Goal: Communication & Community: Participate in discussion

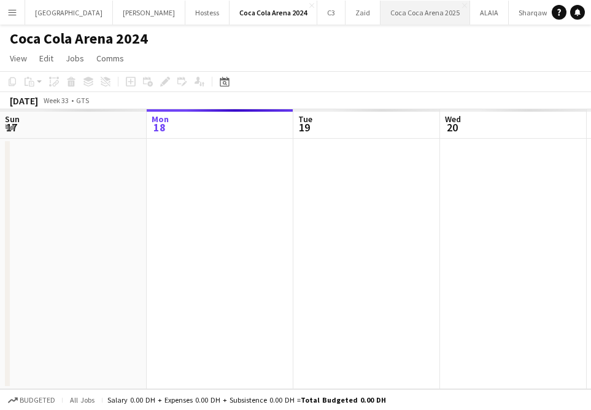
click at [380, 20] on button "[GEOGRAPHIC_DATA] 2025 Close" at bounding box center [425, 13] width 90 height 24
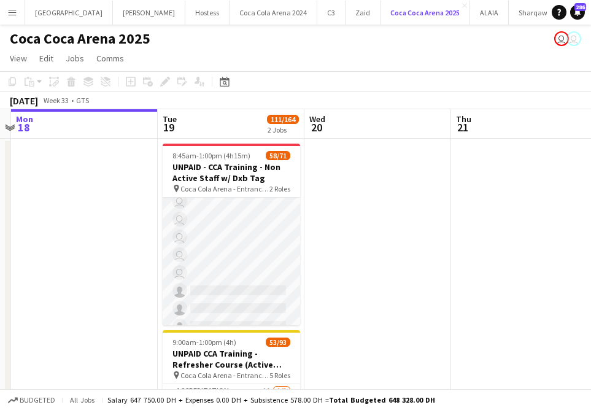
scroll to position [1184, 0]
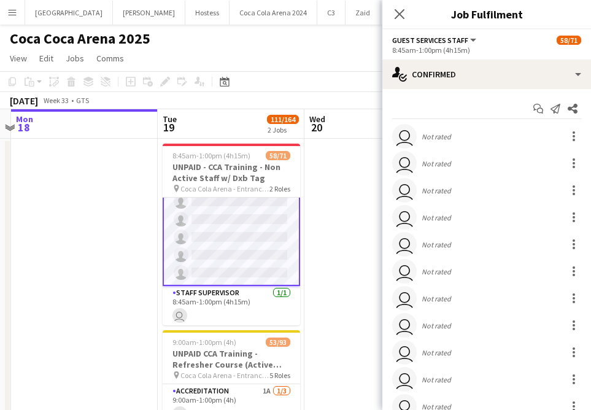
scroll to position [1185, 0]
click at [403, 7] on app-icon "Close pop-in" at bounding box center [400, 15] width 18 height 18
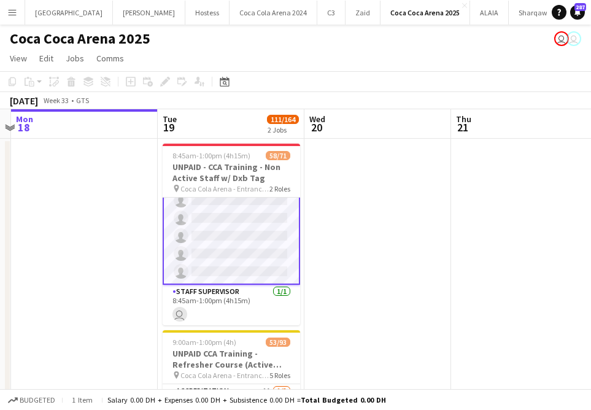
click at [14, 12] on app-icon "Menu" at bounding box center [12, 12] width 10 height 10
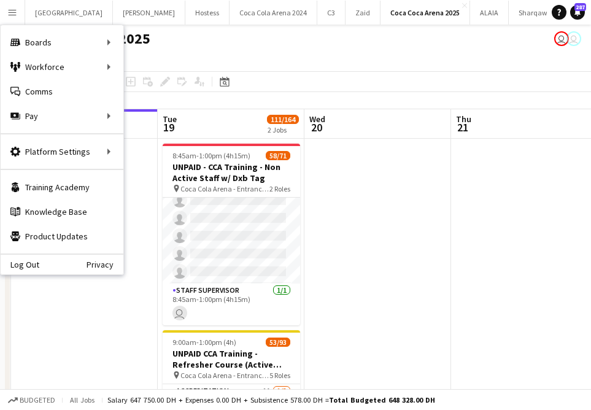
scroll to position [1184, 0]
click at [93, 99] on link "Comms Comms" at bounding box center [62, 91] width 123 height 25
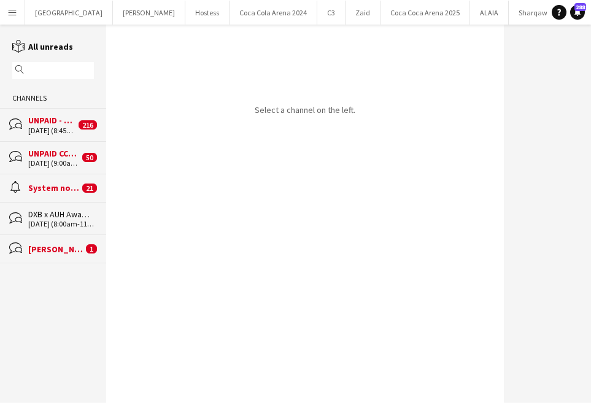
click at [78, 249] on div "[PERSON_NAME]" at bounding box center [55, 249] width 55 height 11
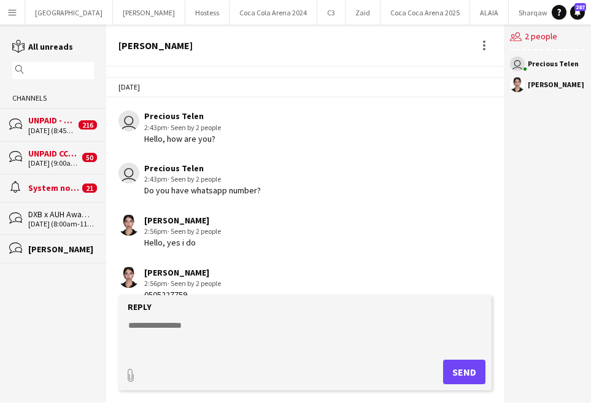
click at [63, 192] on div "System notifications" at bounding box center [53, 187] width 51 height 11
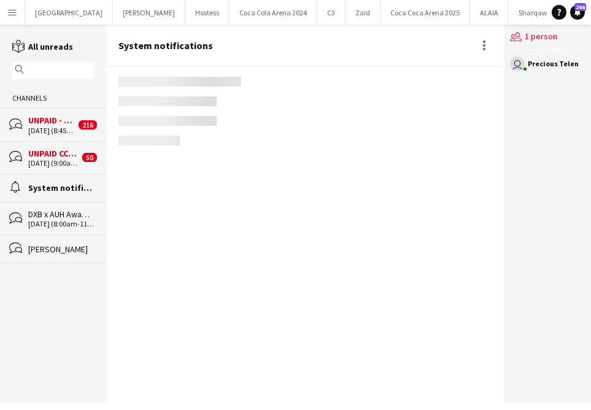
scroll to position [1897, 0]
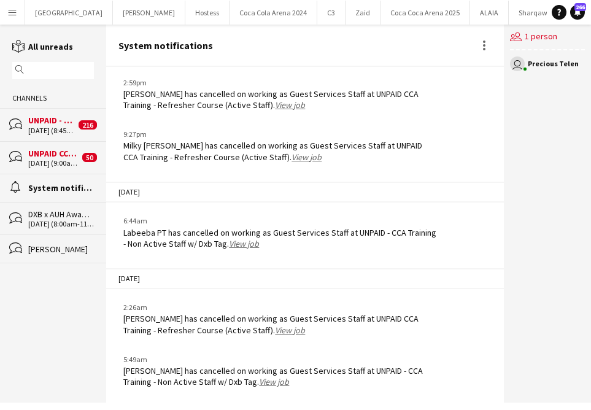
click at [52, 159] on div "[DATE] (9:00am-1:00pm)" at bounding box center [53, 163] width 51 height 9
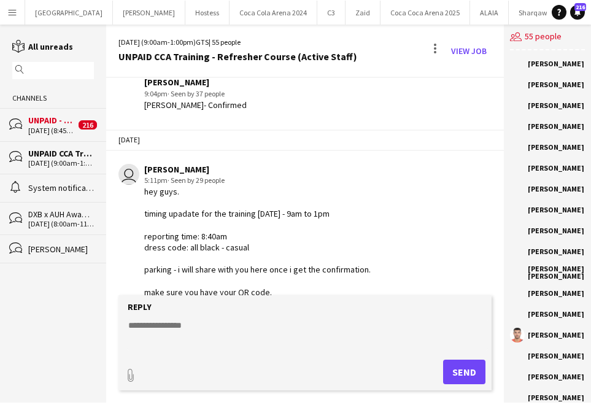
scroll to position [1591, 0]
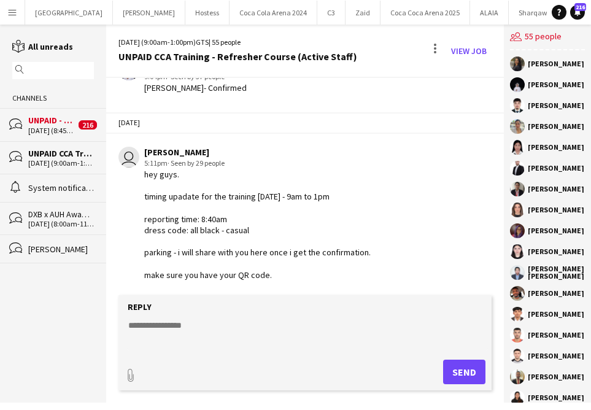
click at [64, 118] on div "UNPAID - CCA Training - Non Active Staff w/ Dxb Tag" at bounding box center [51, 120] width 47 height 11
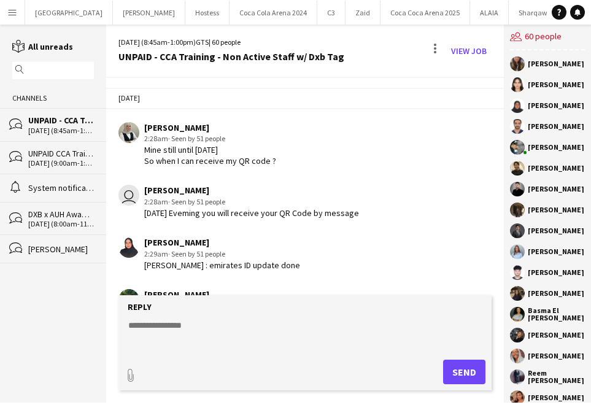
click at [48, 154] on div "UNPAID CCA Training - Refresher Course (Active Staff)" at bounding box center [61, 153] width 66 height 11
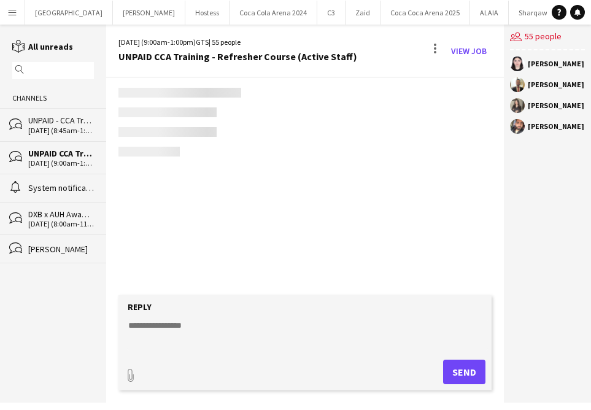
click at [47, 127] on div "[DATE] (8:45am-1:00pm)" at bounding box center [61, 130] width 66 height 9
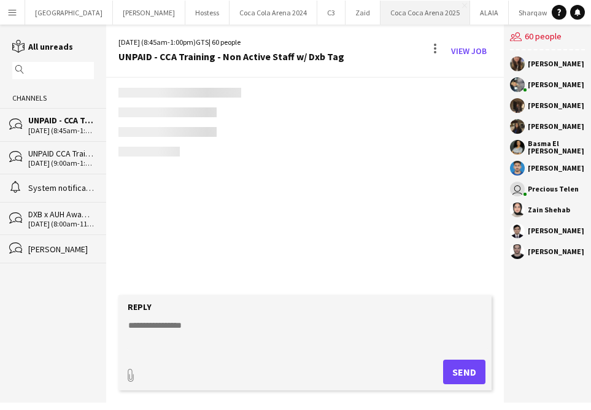
click at [380, 10] on button "[GEOGRAPHIC_DATA] 2025 Close" at bounding box center [425, 13] width 90 height 24
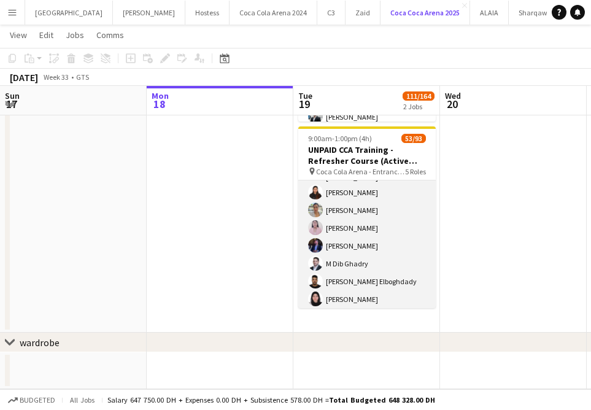
scroll to position [510, 0]
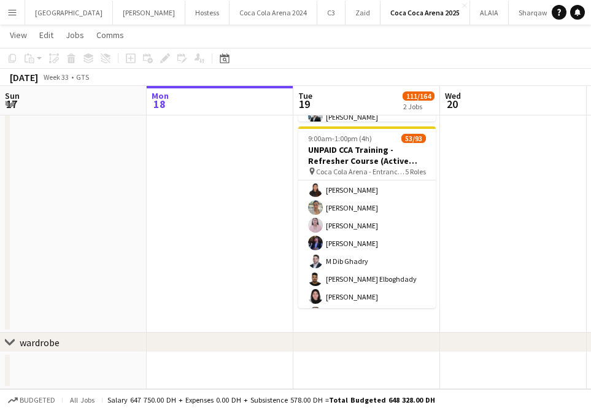
click at [9, 9] on app-icon "Menu" at bounding box center [12, 12] width 10 height 10
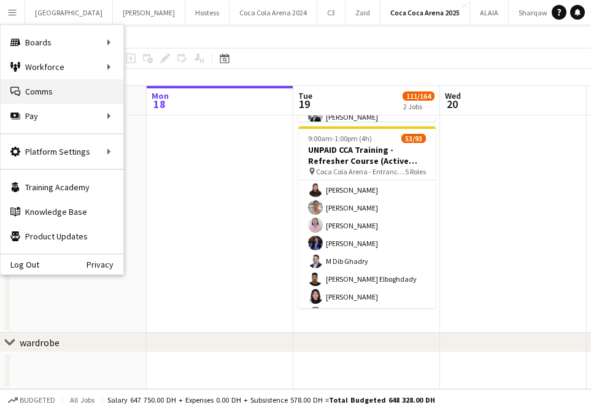
click at [46, 96] on link "Comms Comms" at bounding box center [62, 91] width 123 height 25
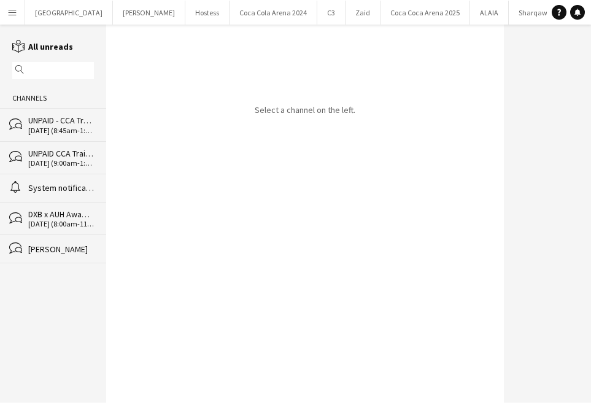
click at [34, 137] on div "bubbles UNPAID - CCA Training - Non Active Staff w/ Dxb Tag [DATE] (8:45am-1:00…" at bounding box center [53, 124] width 106 height 33
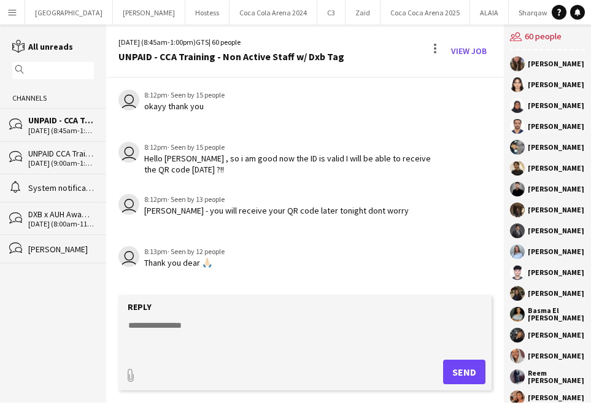
scroll to position [1767, 0]
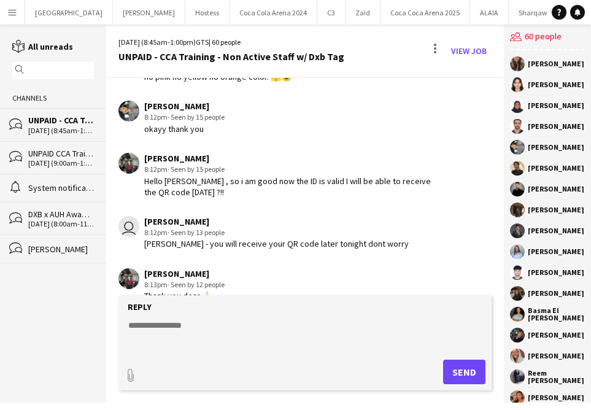
click at [51, 157] on div "UNPAID CCA Training - Refresher Course (Active Staff)" at bounding box center [61, 153] width 66 height 11
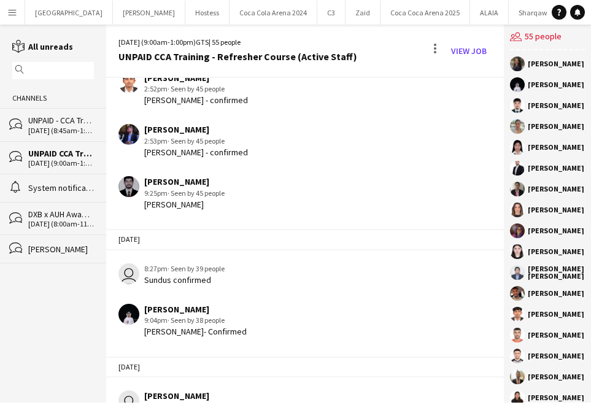
scroll to position [2616, 0]
